Goal: Task Accomplishment & Management: Use online tool/utility

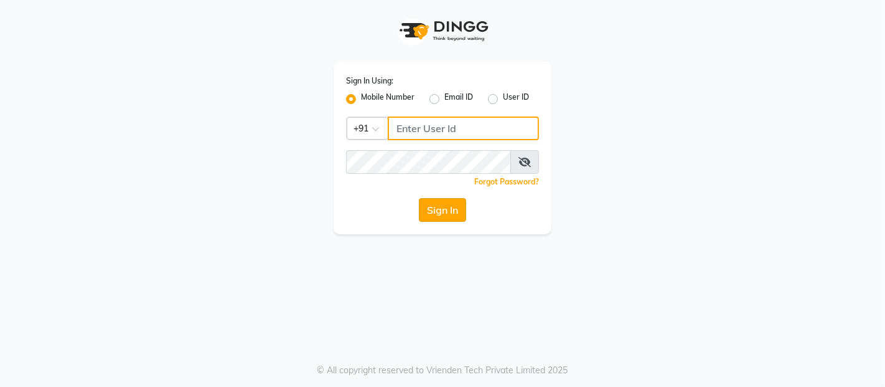
type input "9136181589"
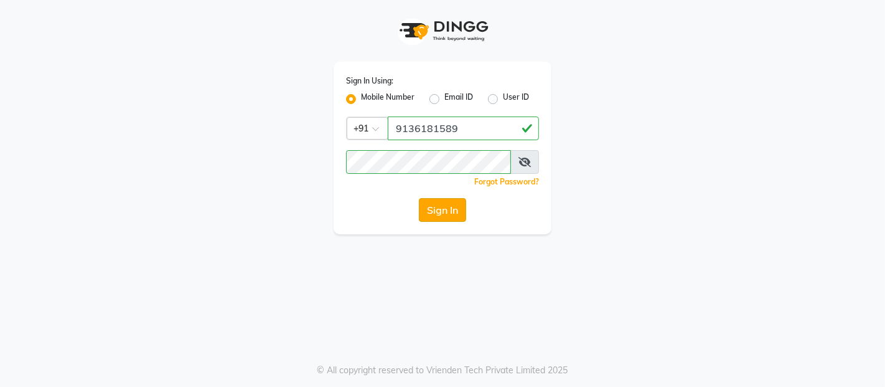
click at [458, 214] on button "Sign In" at bounding box center [442, 210] width 47 height 24
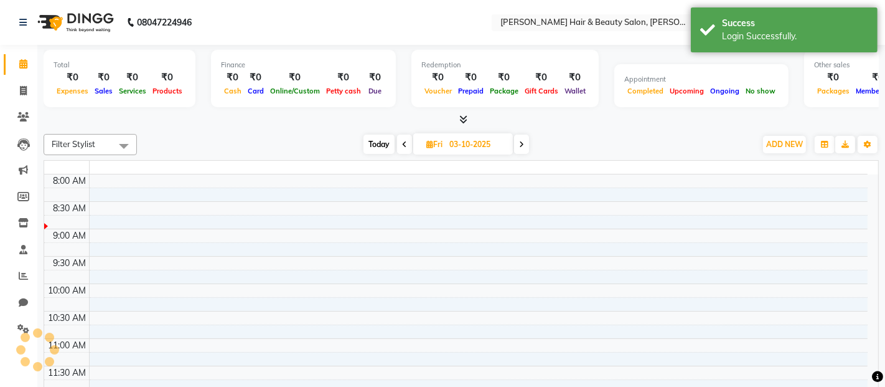
select select "en"
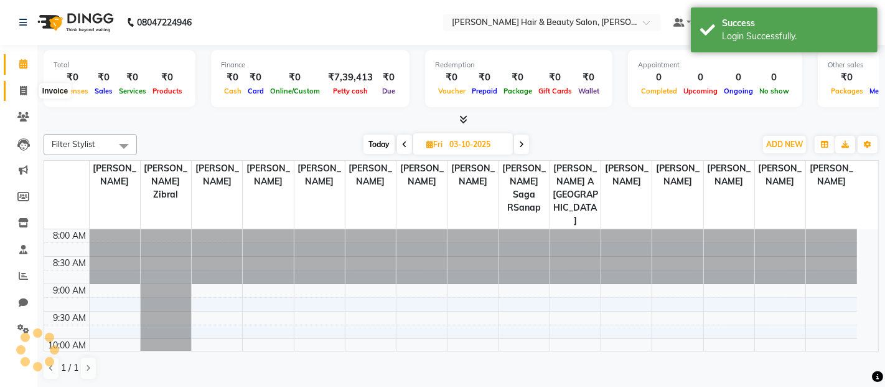
click at [21, 88] on icon at bounding box center [23, 90] width 7 height 9
select select "service"
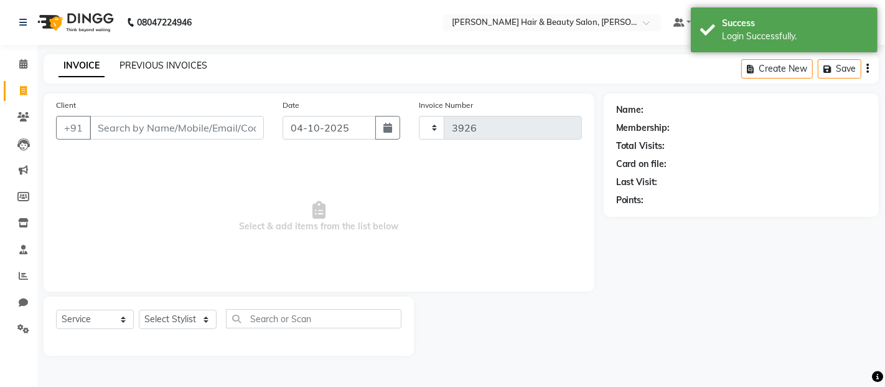
click at [166, 67] on link "PREVIOUS INVOICES" at bounding box center [164, 65] width 88 height 11
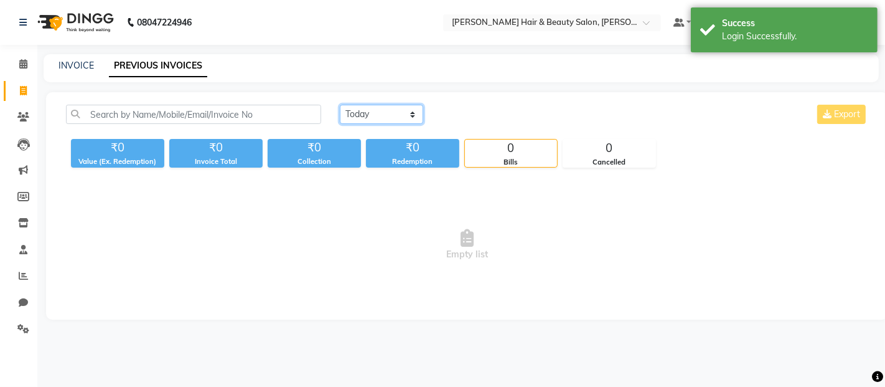
click at [416, 116] on select "[DATE] [DATE] Custom Range" at bounding box center [381, 114] width 83 height 19
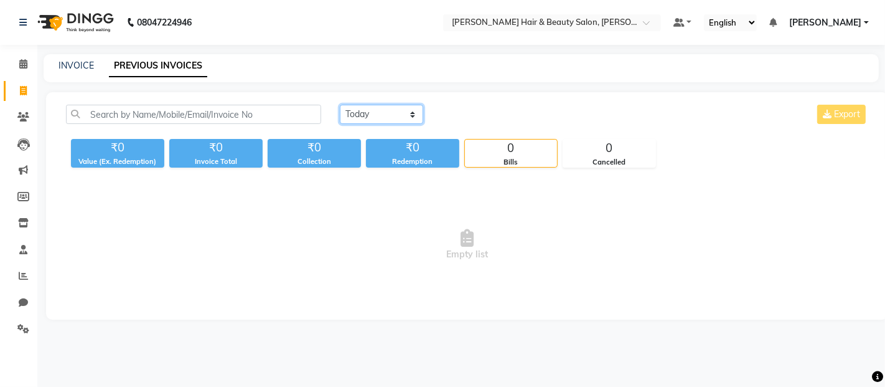
select select "[DATE]"
click at [340, 105] on select "[DATE] [DATE] Custom Range" at bounding box center [381, 114] width 83 height 19
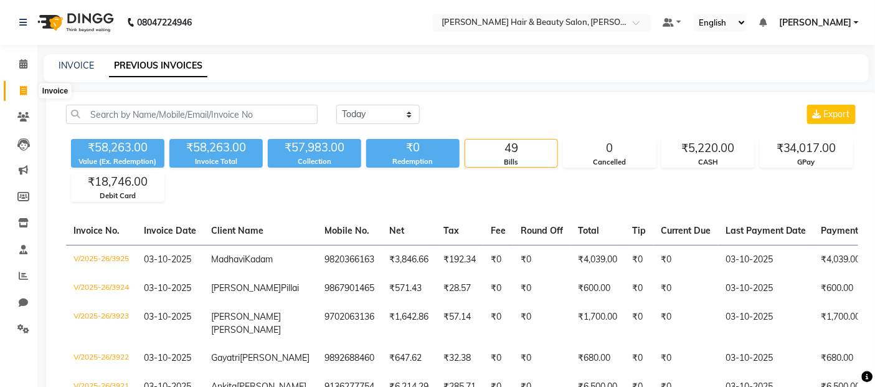
click at [25, 95] on icon at bounding box center [23, 90] width 7 height 9
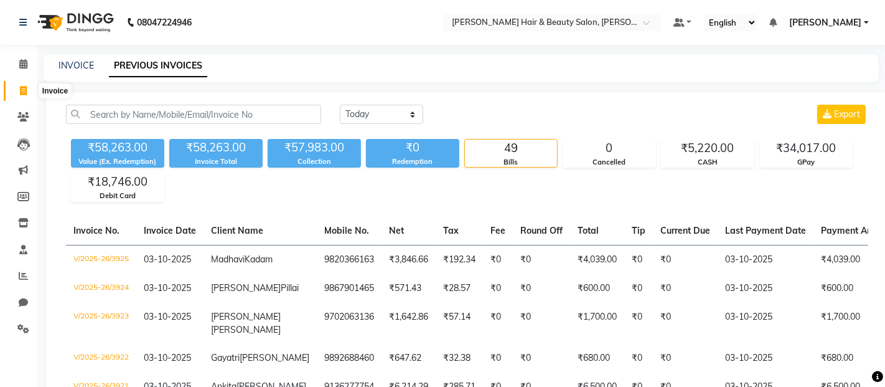
select select "service"
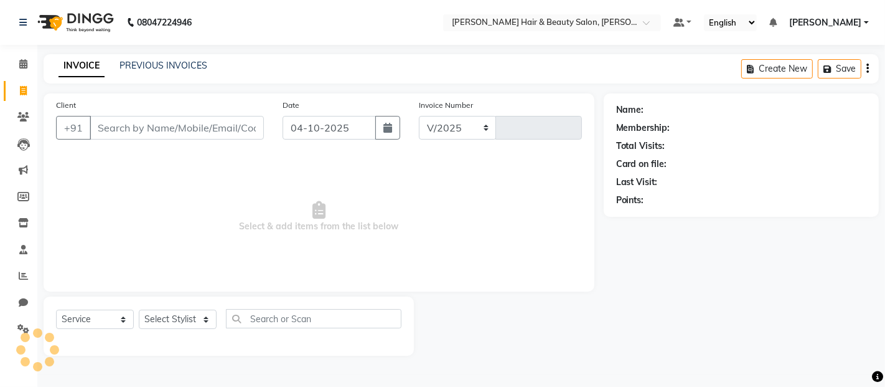
select select "7927"
type input "3926"
click at [151, 128] on input "Client" at bounding box center [177, 128] width 174 height 24
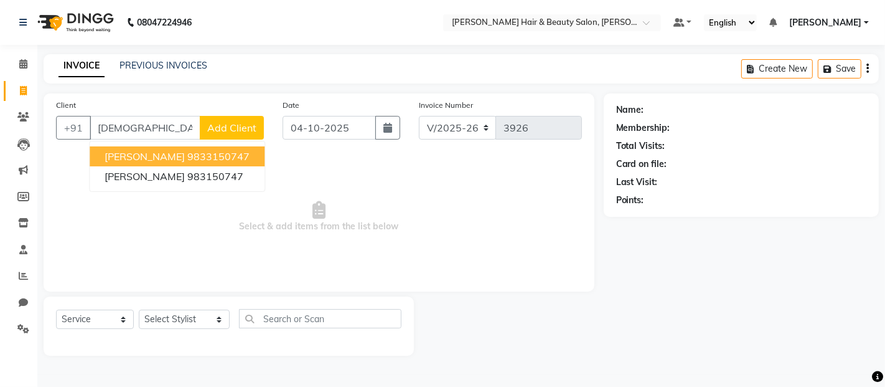
click at [205, 156] on ngb-highlight "9833150747" at bounding box center [218, 156] width 62 height 12
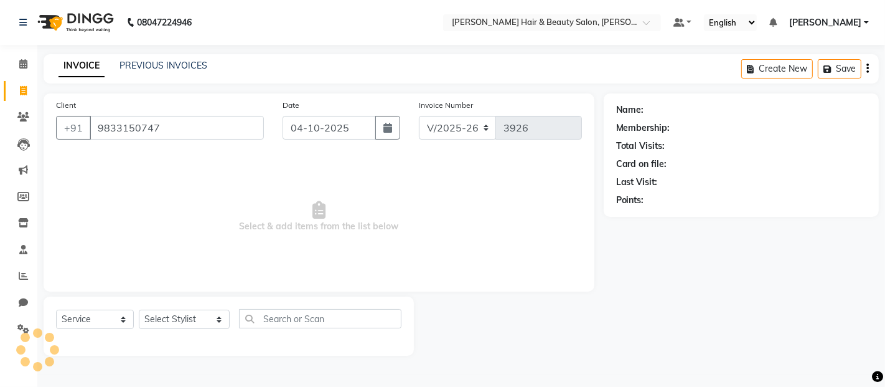
type input "9833150747"
select select "1: Object"
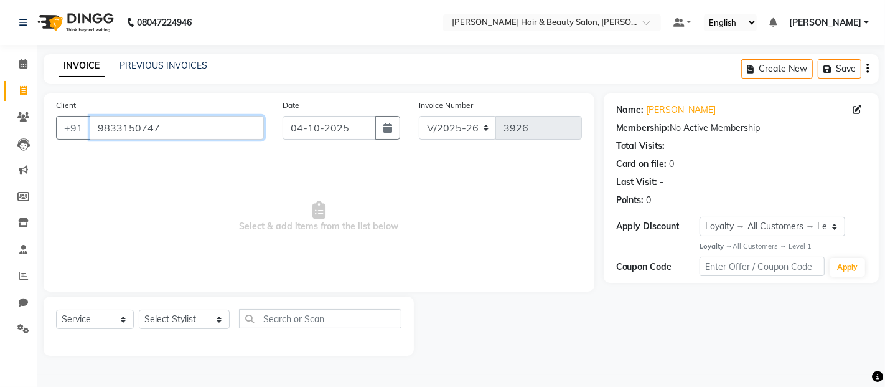
click at [182, 121] on input "9833150747" at bounding box center [177, 128] width 174 height 24
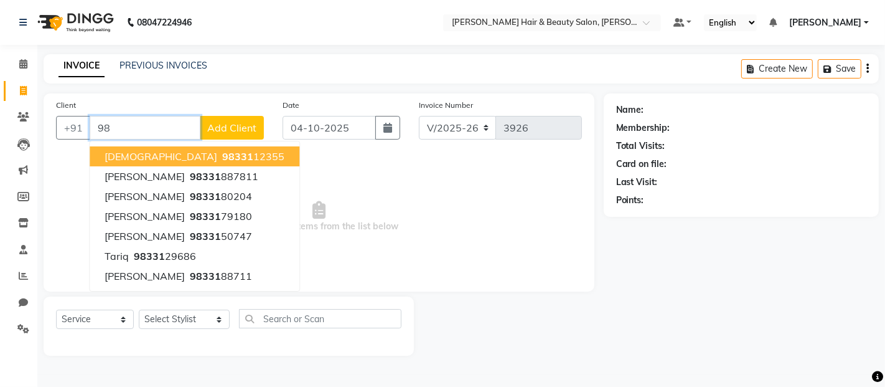
type input "9"
